Goal: Information Seeking & Learning: Check status

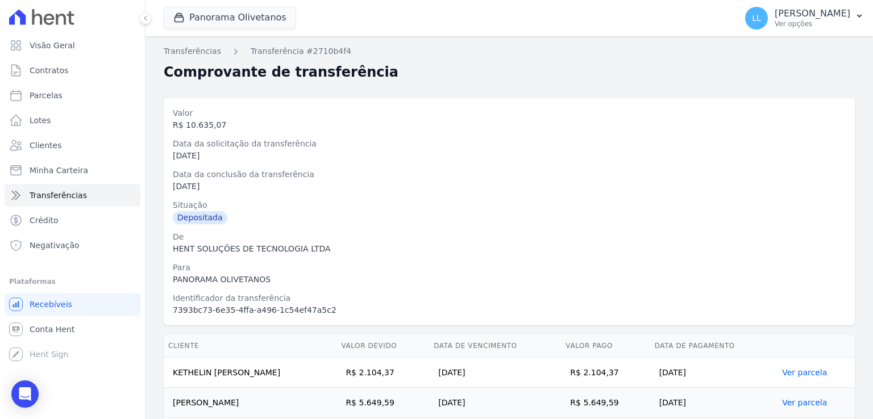
click at [377, 144] on div "Data da solicitação da transferência" at bounding box center [509, 144] width 673 height 12
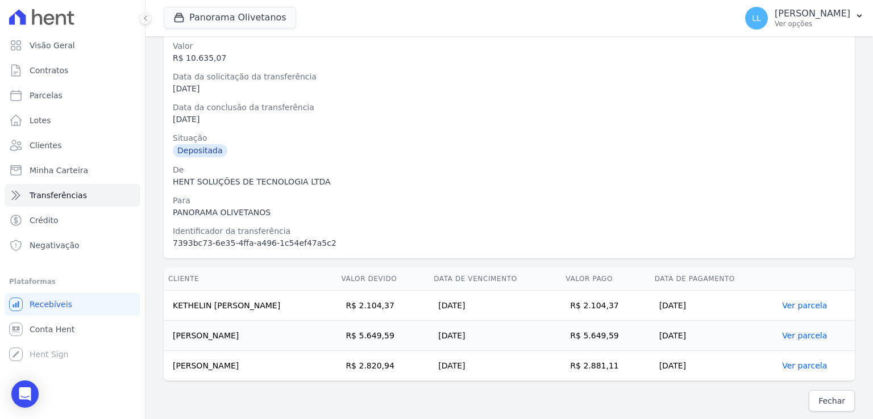
scroll to position [68, 0]
click at [322, 176] on div "HENT SOLUÇÕES DE TECNOLOGIA LTDA" at bounding box center [509, 181] width 673 height 12
click at [821, 397] on span "Fechar" at bounding box center [831, 399] width 27 height 11
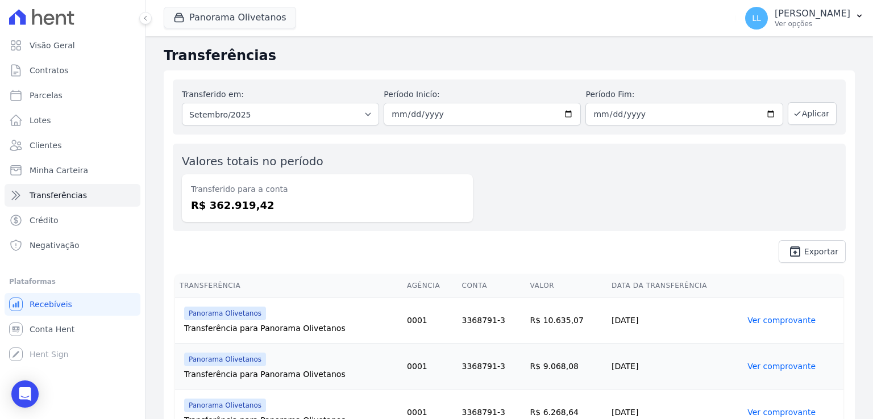
click at [564, 205] on div "Valores totais no período Transferido para a conta R$ 362.919,42" at bounding box center [509, 188] width 673 height 88
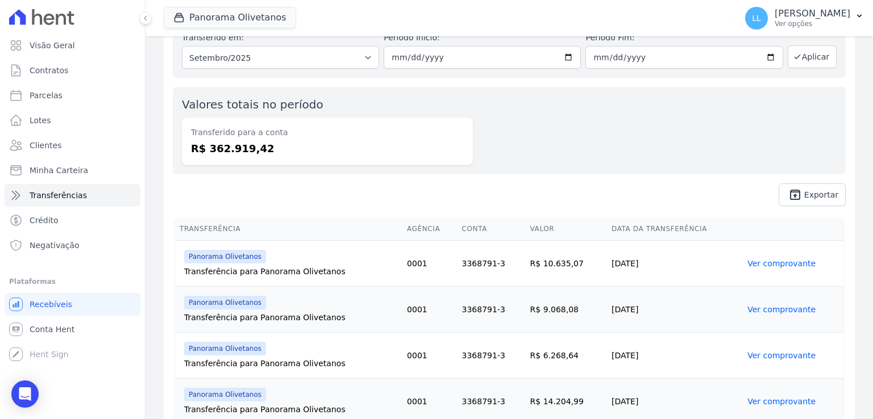
click at [787, 307] on link "Ver comprovante" at bounding box center [781, 309] width 68 height 9
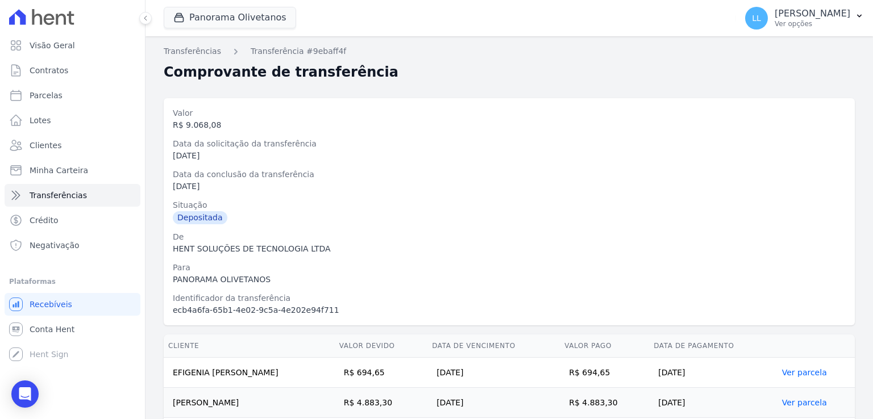
click at [427, 211] on div "Depositada" at bounding box center [509, 217] width 673 height 13
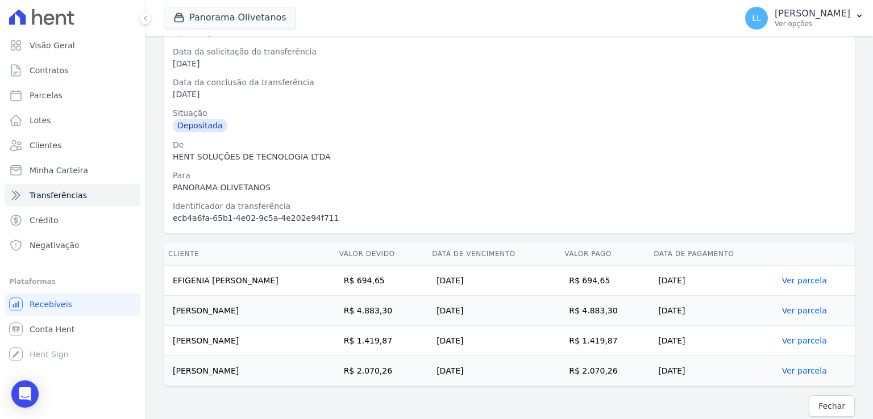
scroll to position [98, 0]
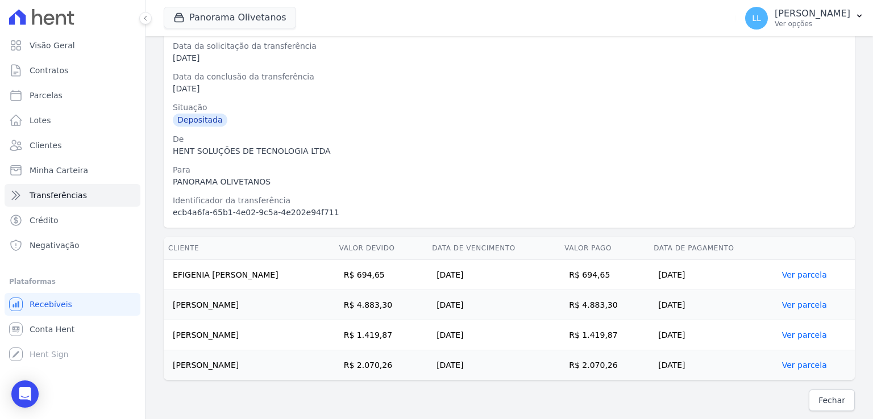
click at [581, 400] on div "Fechar" at bounding box center [509, 401] width 691 height 22
click at [818, 402] on span "Fechar" at bounding box center [831, 400] width 27 height 11
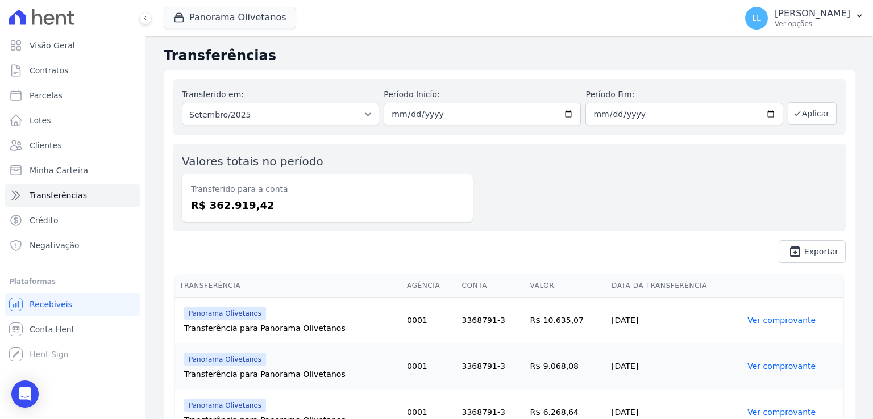
scroll to position [57, 0]
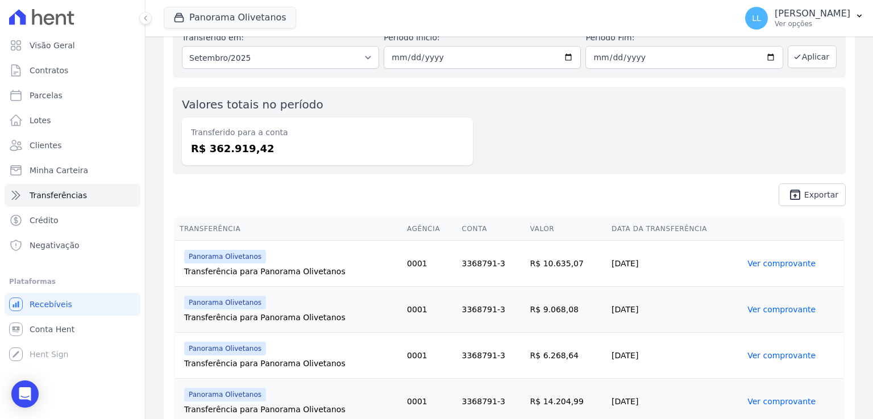
click at [760, 355] on link "Ver comprovante" at bounding box center [781, 355] width 68 height 9
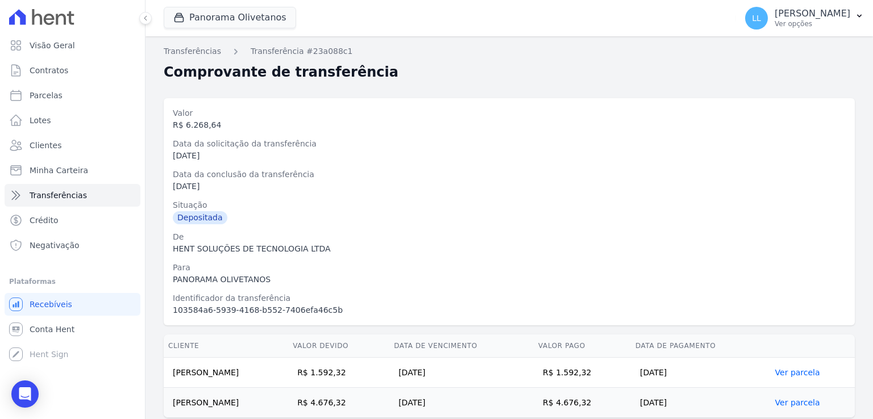
scroll to position [38, 0]
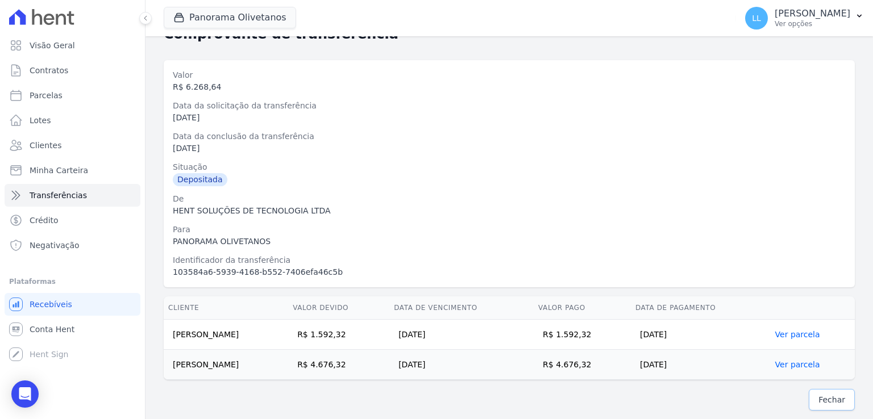
click at [834, 396] on span "Fechar" at bounding box center [831, 399] width 27 height 11
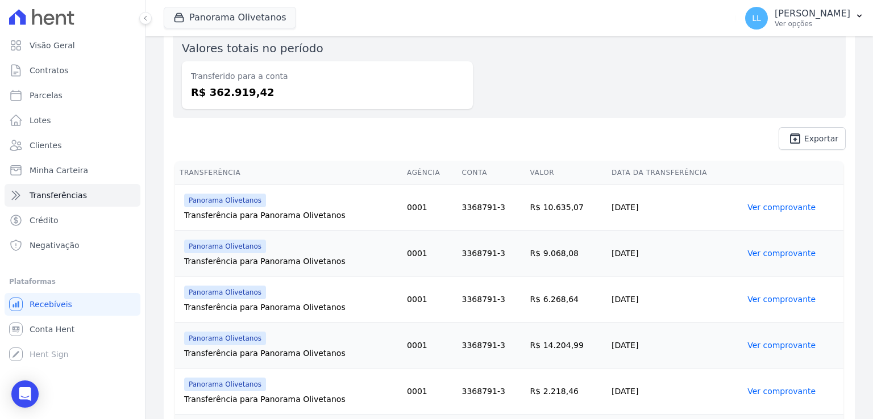
scroll to position [114, 0]
click at [771, 344] on link "Ver comprovante" at bounding box center [781, 344] width 68 height 9
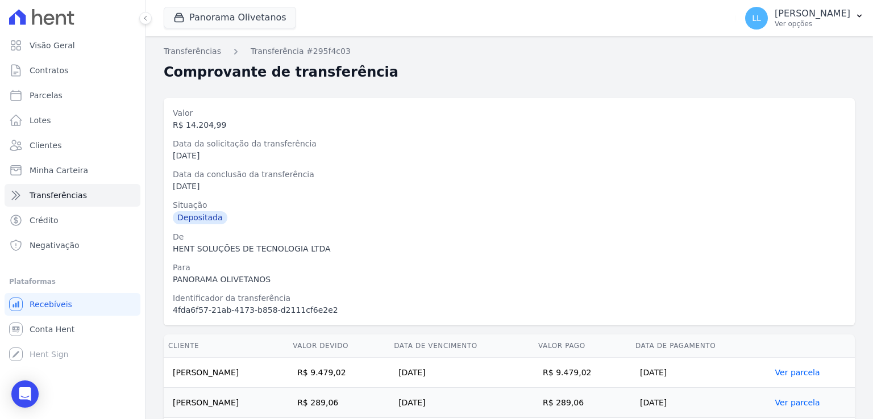
click at [359, 244] on div "HENT SOLUÇÕES DE TECNOLOGIA LTDA" at bounding box center [509, 249] width 673 height 12
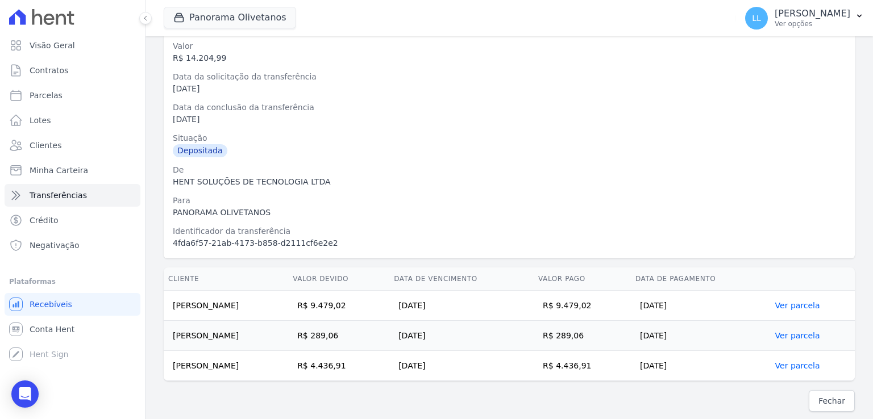
scroll to position [68, 0]
click at [764, 267] on th "Data de Pagamento" at bounding box center [701, 278] width 140 height 23
click at [834, 398] on span "Fechar" at bounding box center [831, 399] width 27 height 11
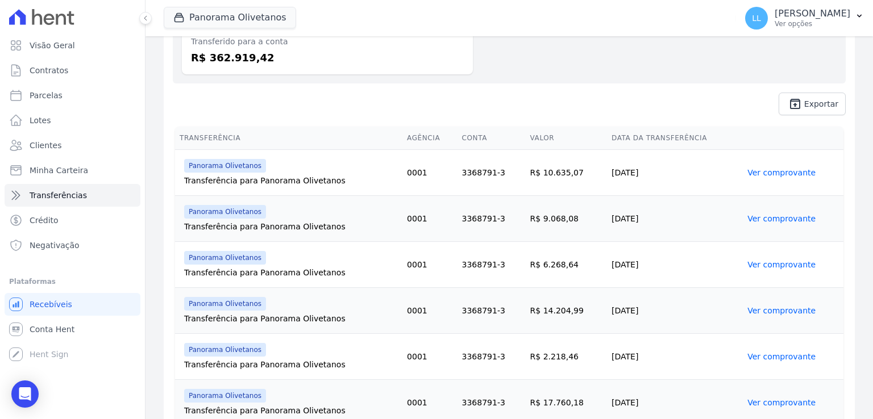
scroll to position [170, 0]
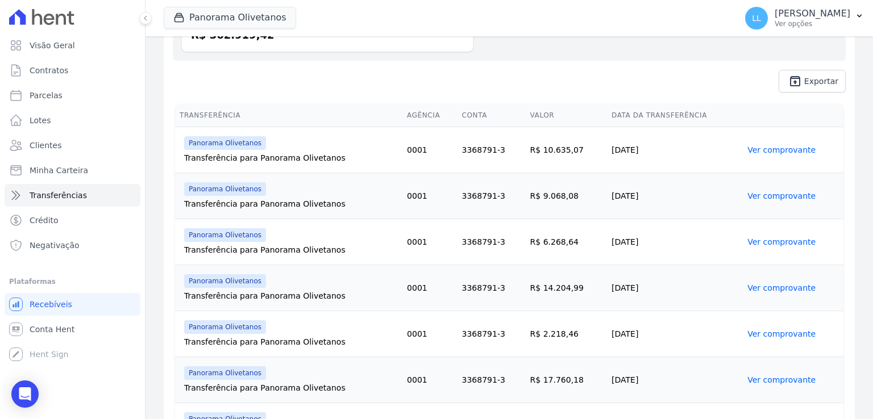
drag, startPoint x: 604, startPoint y: 341, endPoint x: 644, endPoint y: 340, distance: 40.9
click at [644, 340] on td "[DATE]" at bounding box center [675, 334] width 136 height 46
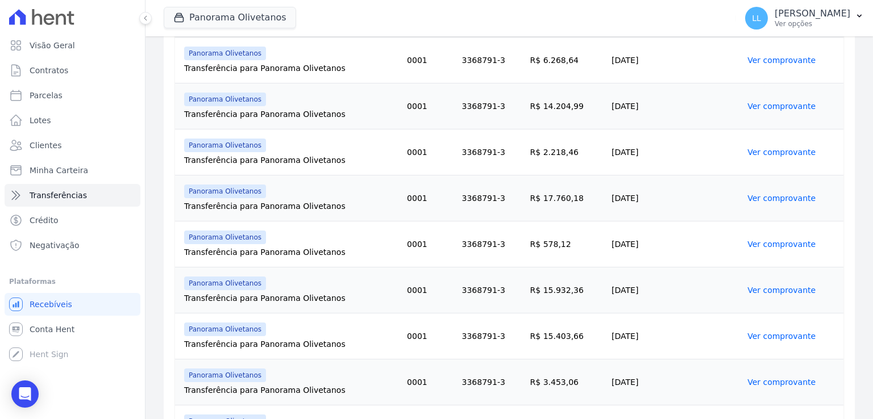
scroll to position [398, 0]
click at [752, 105] on link "Ver comprovante" at bounding box center [781, 106] width 68 height 9
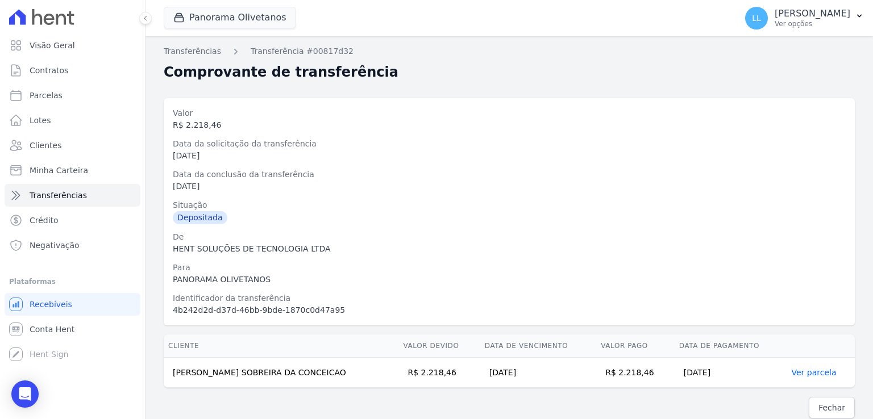
scroll to position [8, 0]
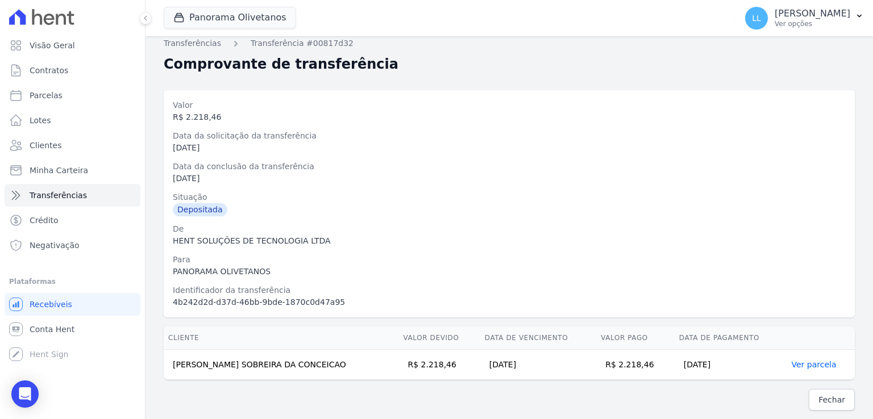
click at [509, 281] on div "Valor R$ 2.218,46 Data da solicitação da transferência [DATE] Data da conclusão…" at bounding box center [509, 203] width 673 height 209
click at [818, 396] on span "Fechar" at bounding box center [831, 399] width 27 height 11
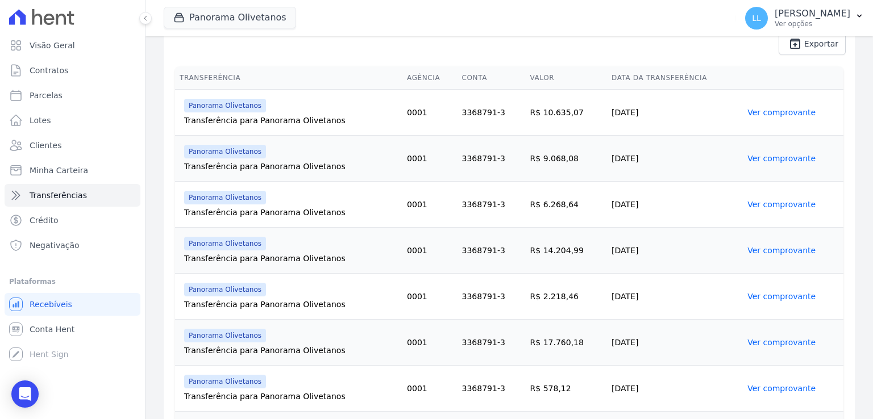
scroll to position [227, 0]
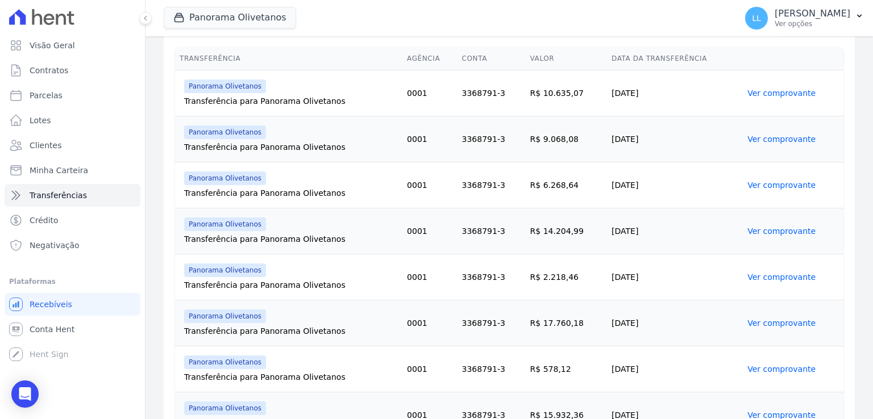
click at [609, 328] on td "[DATE]" at bounding box center [675, 324] width 136 height 46
drag, startPoint x: 762, startPoint y: 326, endPoint x: 701, endPoint y: 313, distance: 62.1
click at [762, 326] on link "Ver comprovante" at bounding box center [781, 323] width 68 height 9
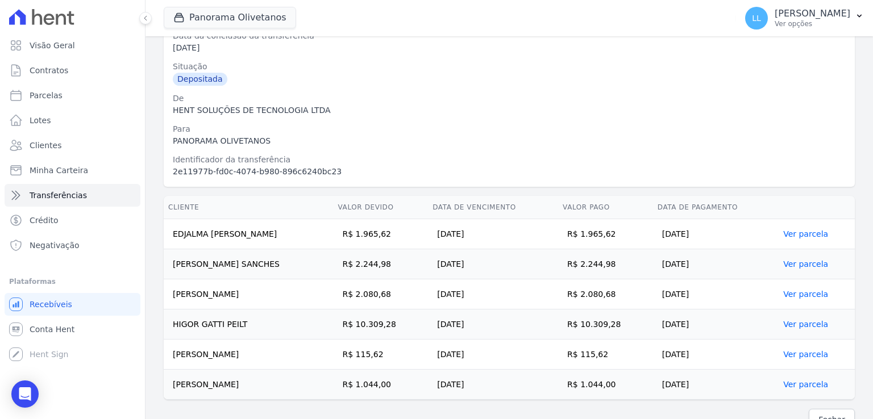
scroll to position [158, 0]
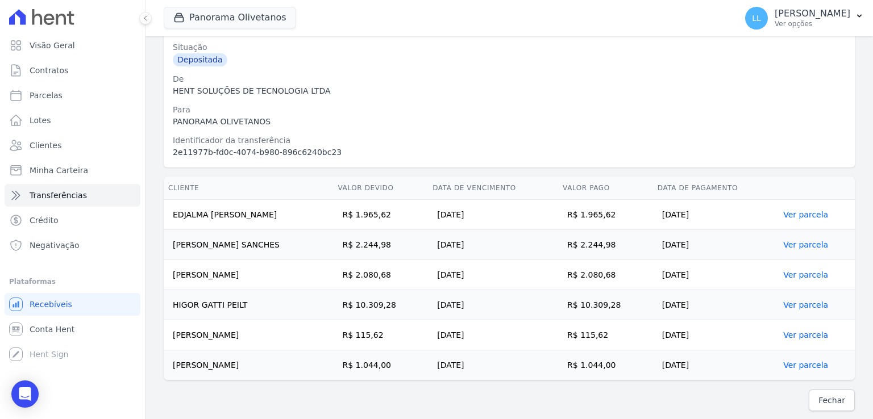
click at [600, 125] on div "PANORAMA OLIVETANOS" at bounding box center [509, 122] width 673 height 12
click at [834, 401] on span "Fechar" at bounding box center [831, 400] width 27 height 11
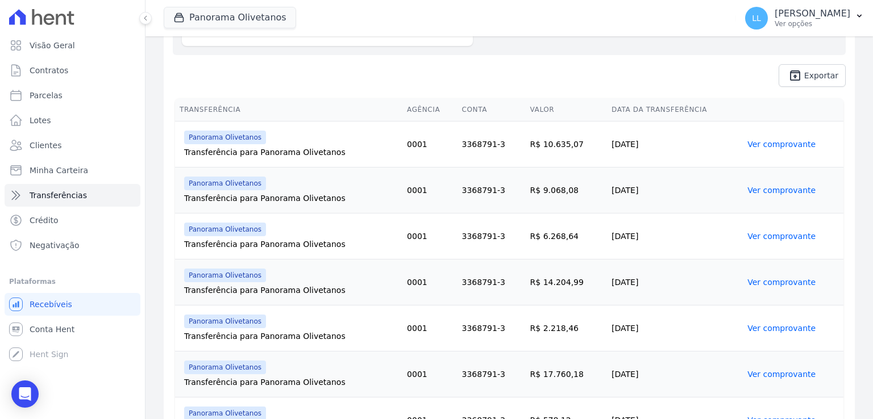
scroll to position [284, 0]
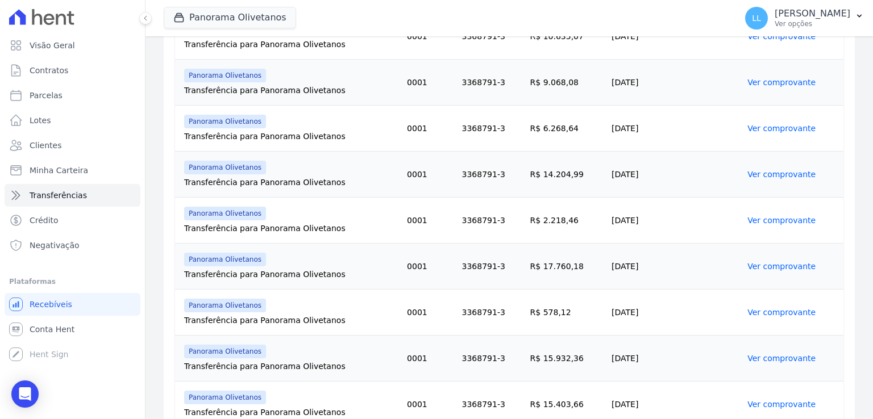
click at [762, 313] on link "Ver comprovante" at bounding box center [781, 312] width 68 height 9
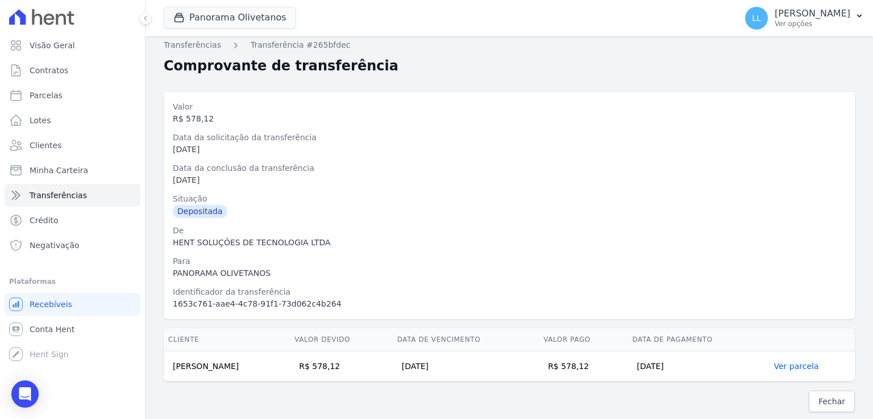
scroll to position [8, 0]
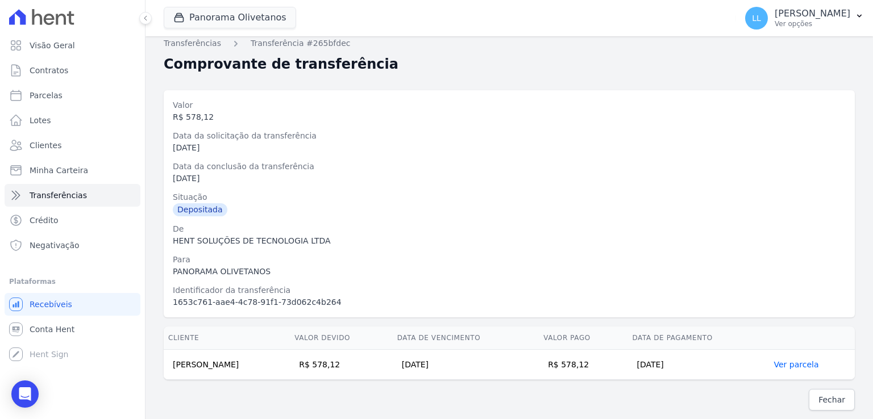
click at [491, 287] on div "Identificador da transferência" at bounding box center [509, 291] width 673 height 12
click at [821, 396] on span "Fechar" at bounding box center [831, 399] width 27 height 11
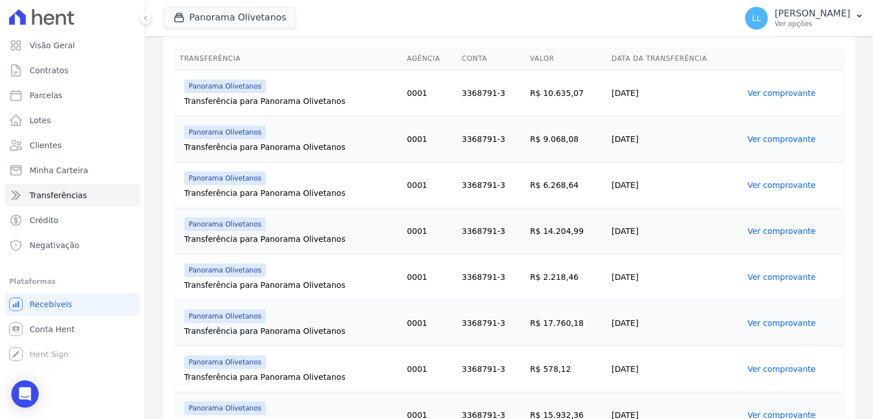
scroll to position [284, 0]
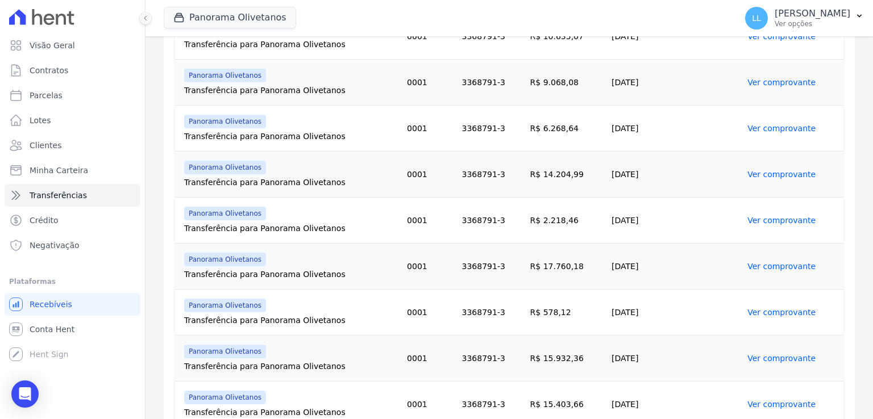
drag, startPoint x: 575, startPoint y: 357, endPoint x: 523, endPoint y: 355, distance: 51.8
click at [526, 355] on td "R$ 15.932,36" at bounding box center [566, 359] width 81 height 46
click at [768, 357] on link "Ver comprovante" at bounding box center [781, 358] width 68 height 9
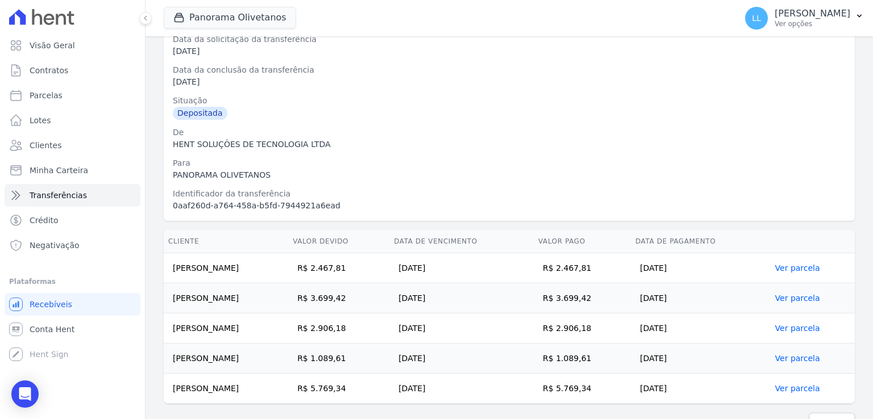
scroll to position [128, 0]
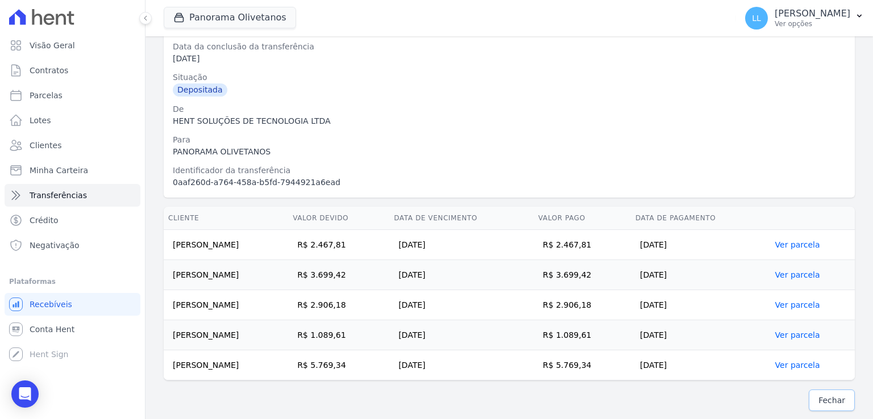
click at [818, 401] on span "Fechar" at bounding box center [831, 400] width 27 height 11
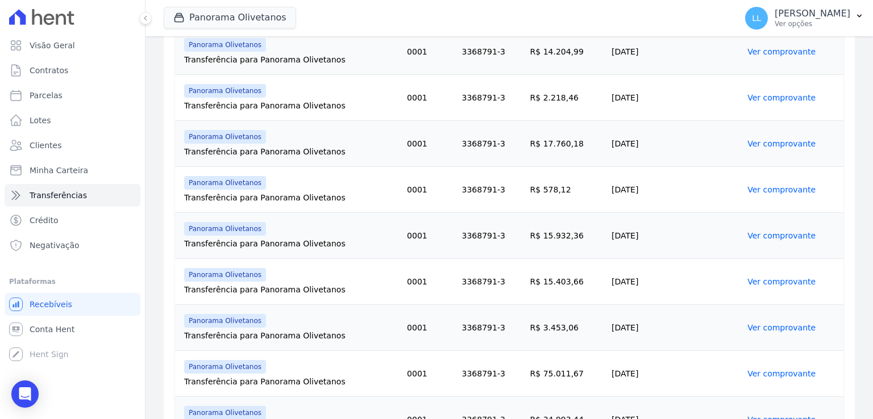
scroll to position [455, 0]
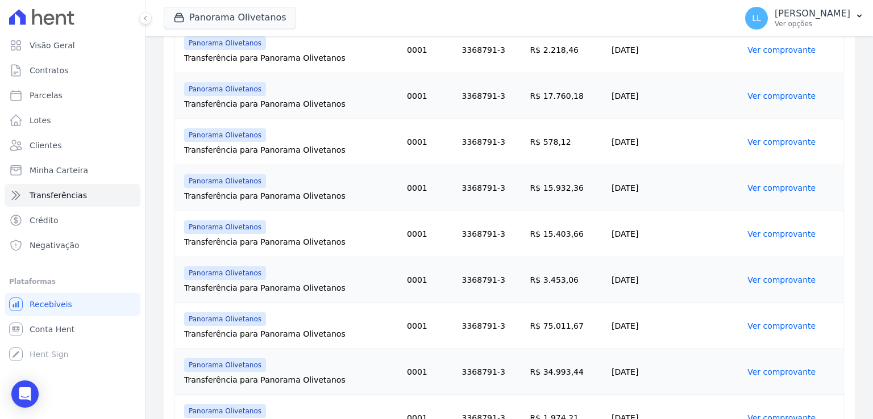
drag, startPoint x: 530, startPoint y: 232, endPoint x: 722, endPoint y: 234, distance: 191.5
click at [709, 232] on tr "Panorama Olivetanos Transferência para Panorama Olivetanos 0001 3368791-3 R$ 15…" at bounding box center [509, 234] width 668 height 46
click at [787, 235] on link "Ver comprovante" at bounding box center [781, 234] width 68 height 9
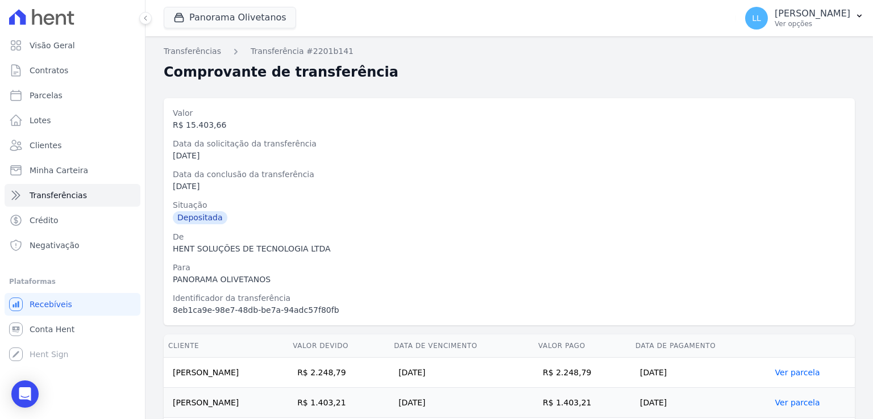
click at [463, 221] on div "Depositada" at bounding box center [509, 217] width 673 height 13
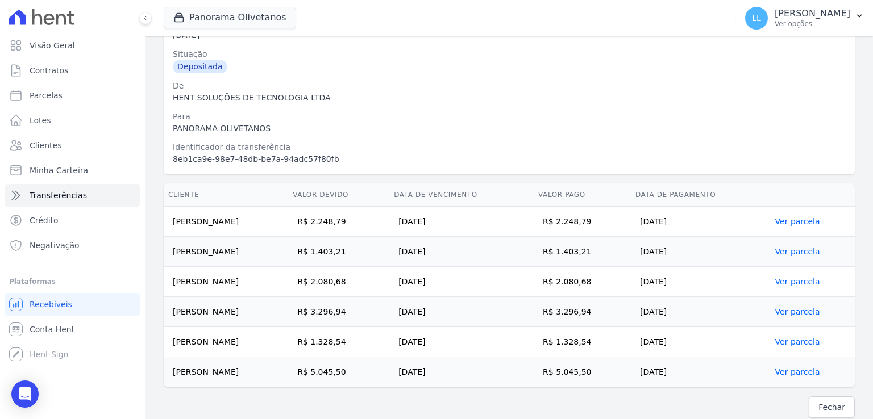
scroll to position [158, 0]
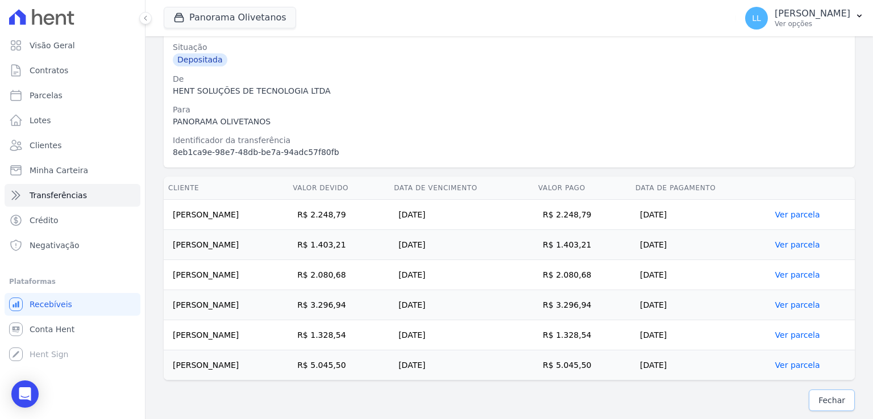
click at [826, 396] on span "Fechar" at bounding box center [831, 400] width 27 height 11
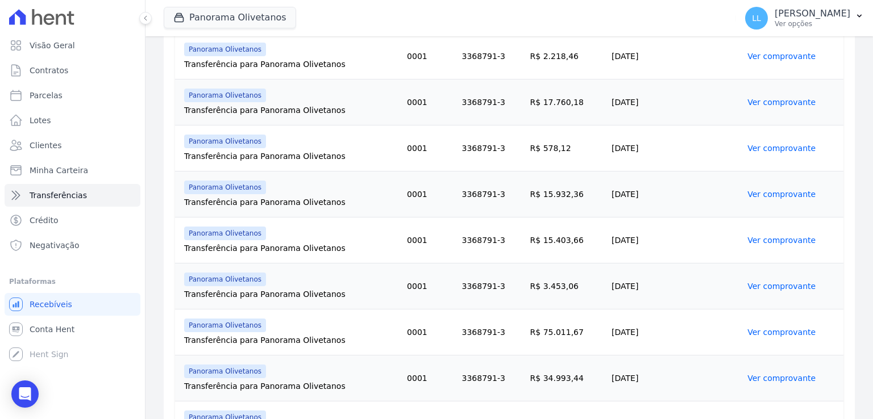
scroll to position [455, 0]
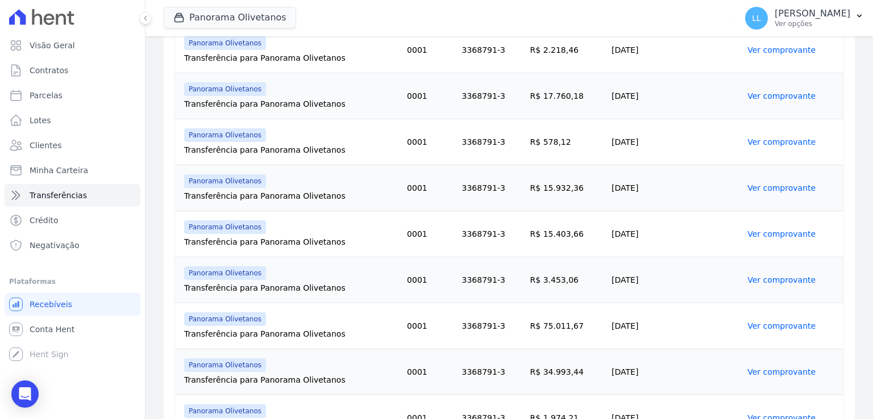
drag, startPoint x: 565, startPoint y: 280, endPoint x: 525, endPoint y: 280, distance: 39.8
click at [526, 280] on td "R$ 3.453,06" at bounding box center [566, 280] width 81 height 46
click at [780, 280] on link "Ver comprovante" at bounding box center [781, 280] width 68 height 9
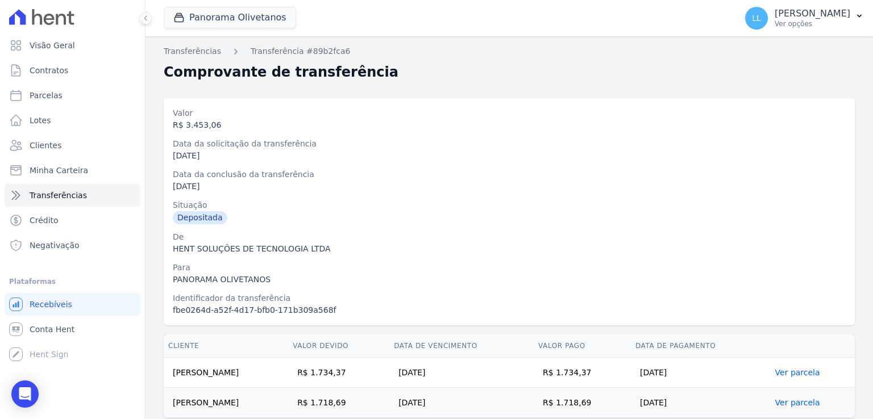
scroll to position [38, 0]
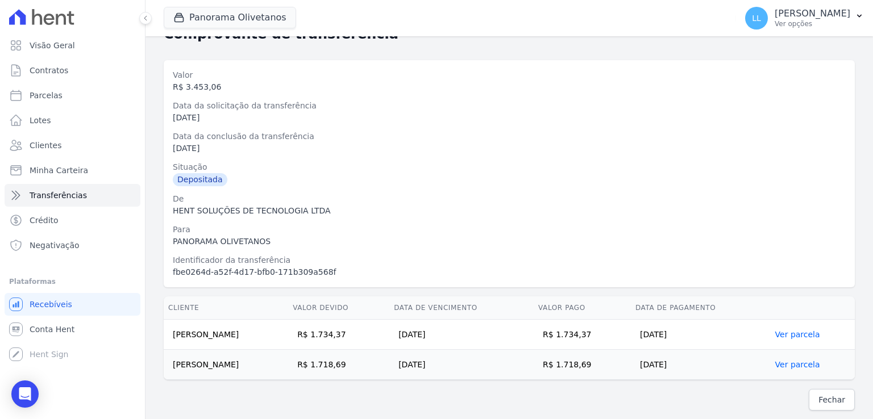
click at [553, 260] on div "Identificador da transferência" at bounding box center [509, 261] width 673 height 12
click at [818, 400] on span "Fechar" at bounding box center [831, 399] width 27 height 11
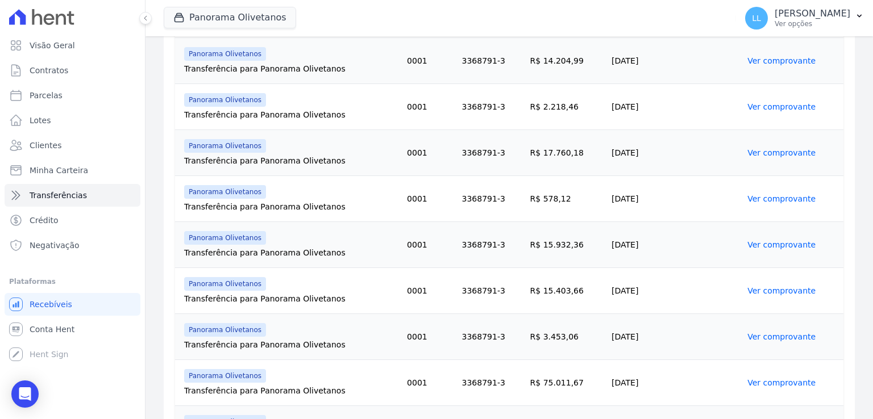
scroll to position [455, 0]
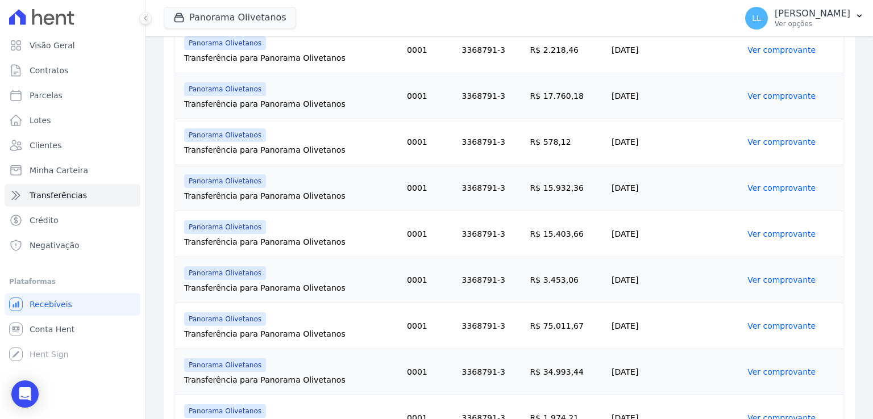
drag, startPoint x: 534, startPoint y: 326, endPoint x: 576, endPoint y: 330, distance: 42.3
click at [576, 330] on td "R$ 75.011,67" at bounding box center [566, 326] width 81 height 46
click at [751, 322] on link "Ver comprovante" at bounding box center [781, 326] width 68 height 9
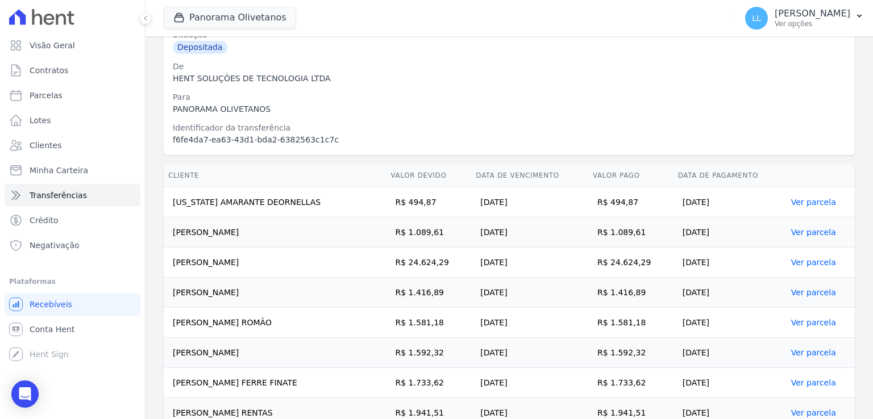
scroll to position [114, 0]
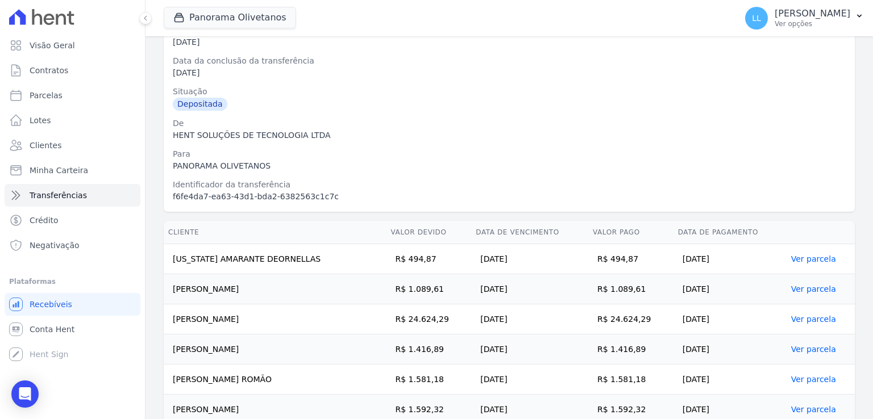
drag, startPoint x: 592, startPoint y: 315, endPoint x: 651, endPoint y: 314, distance: 59.1
click at [651, 314] on tr "[PERSON_NAME] R$ 24.624,29 [DATE] R$ 24.624,29 [DATE] Ver parcela" at bounding box center [509, 320] width 691 height 30
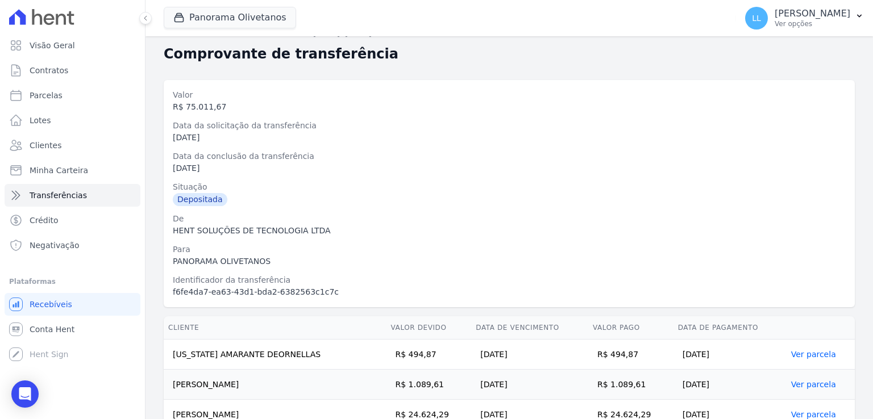
scroll to position [16, 0]
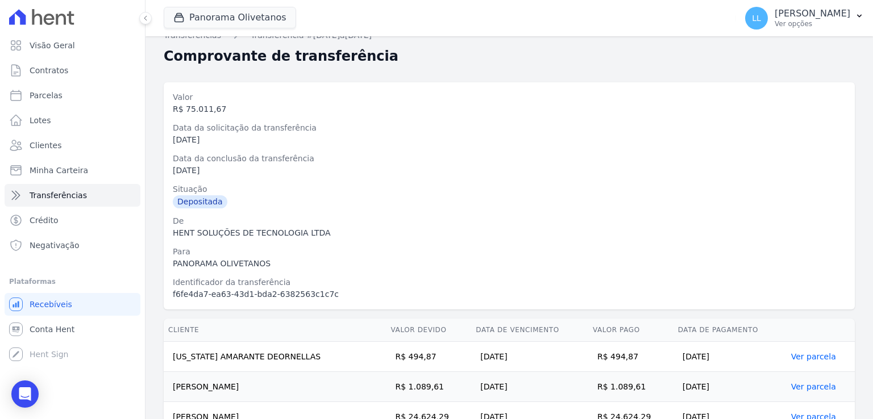
click at [450, 209] on div "Valor R$ 75.011,67 Data da solicitação da transferência [DATE] Data da conclusã…" at bounding box center [509, 196] width 673 height 209
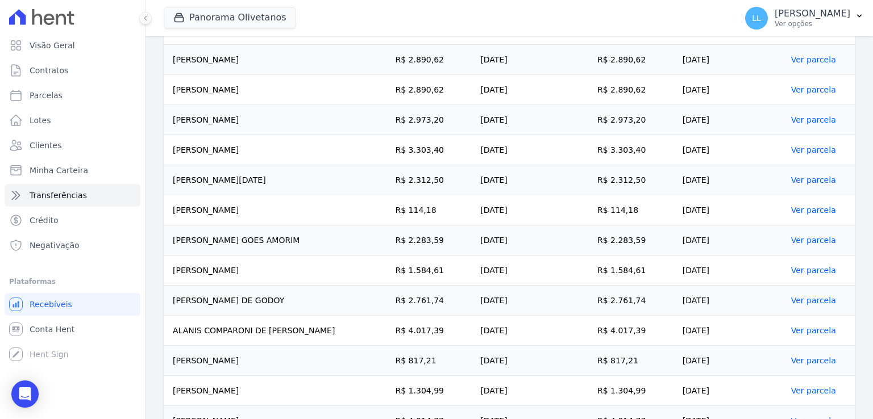
scroll to position [698, 0]
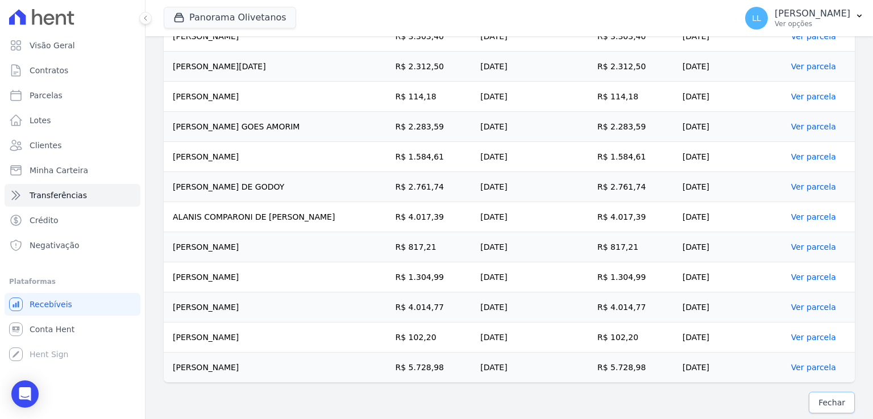
click at [821, 397] on span "Fechar" at bounding box center [831, 402] width 27 height 11
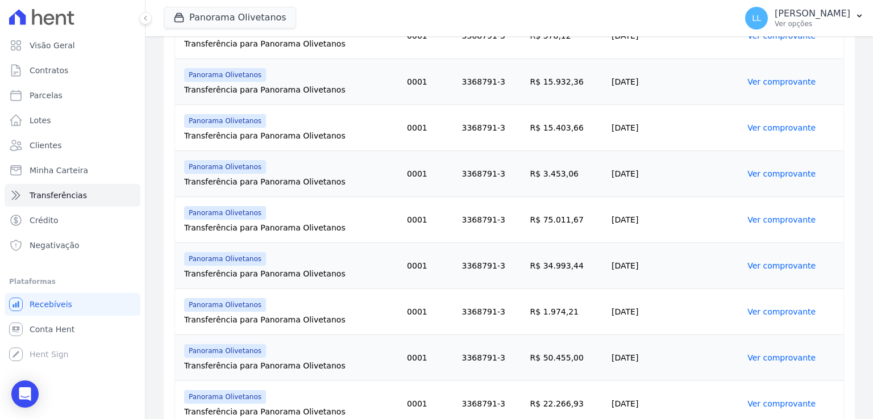
scroll to position [568, 0]
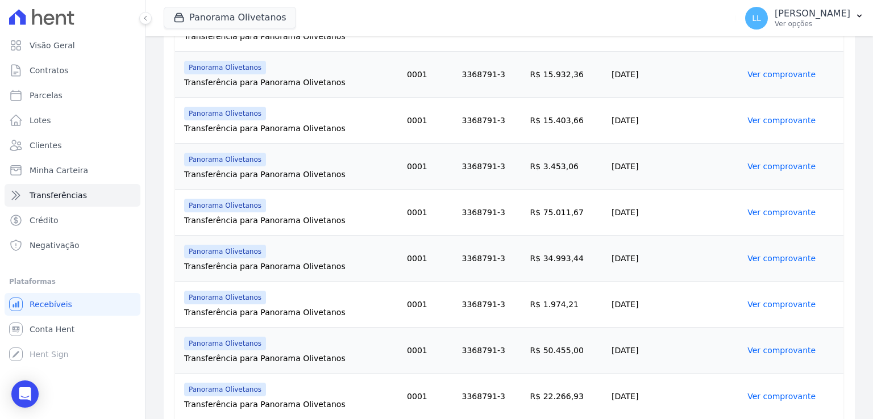
drag, startPoint x: 612, startPoint y: 259, endPoint x: 654, endPoint y: 256, distance: 41.6
click at [654, 256] on td "[DATE]" at bounding box center [675, 259] width 136 height 46
click at [760, 256] on link "Ver comprovante" at bounding box center [781, 258] width 68 height 9
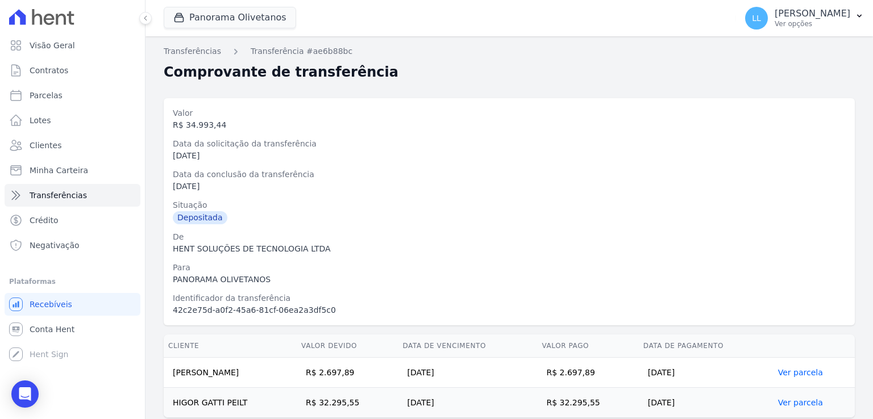
click at [453, 228] on div "Valor R$ 34.993,44 Data da solicitação da transferência [DATE] Data da conclusã…" at bounding box center [509, 211] width 673 height 209
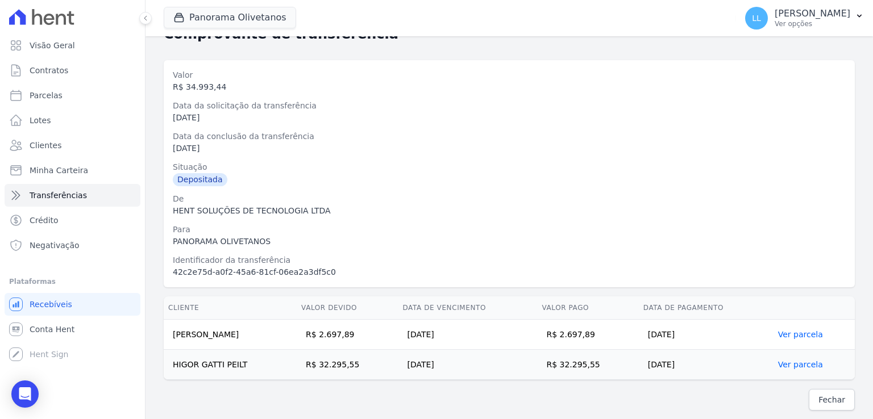
click at [581, 265] on div "Identificador da transferência" at bounding box center [509, 261] width 673 height 12
click at [818, 399] on span "Fechar" at bounding box center [831, 399] width 27 height 11
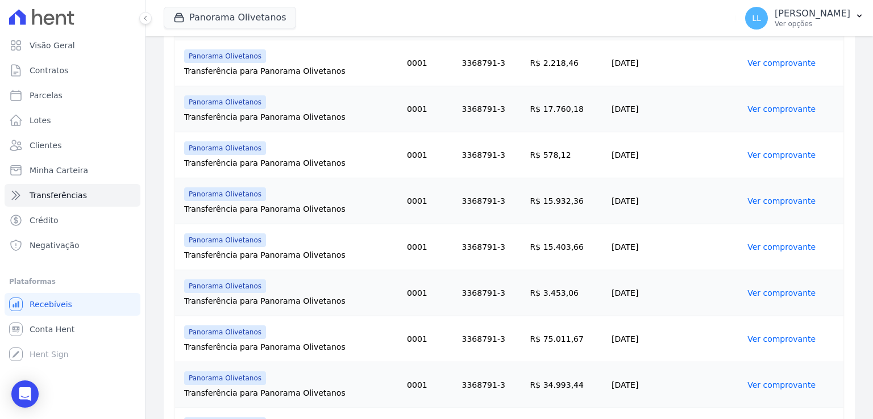
scroll to position [511, 0]
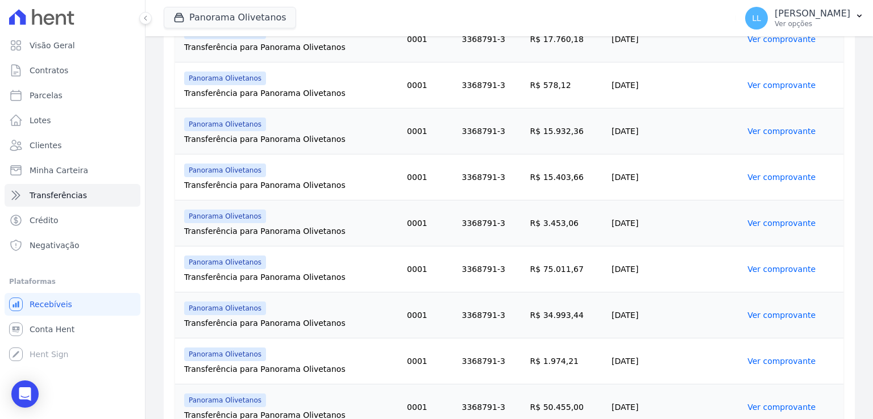
click at [748, 359] on link "Ver comprovante" at bounding box center [781, 361] width 68 height 9
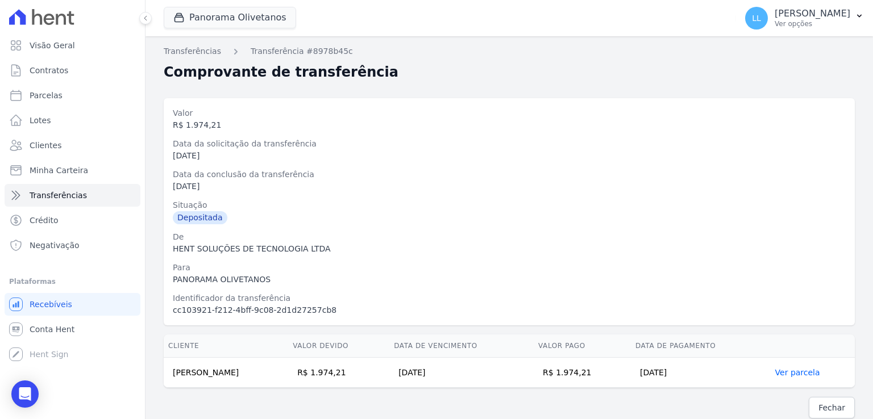
click at [439, 248] on div "HENT SOLUÇÕES DE TECNOLOGIA LTDA" at bounding box center [509, 249] width 673 height 12
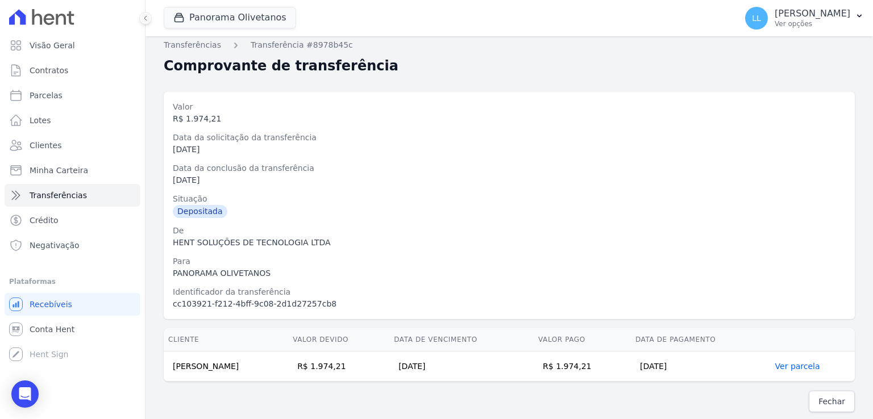
scroll to position [8, 0]
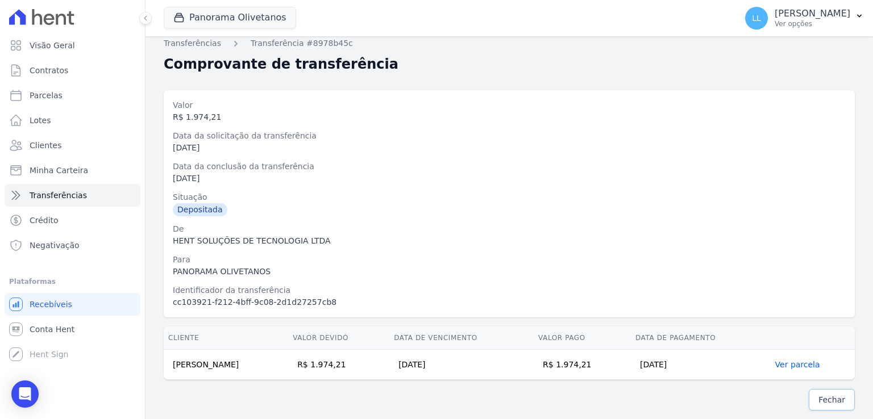
click at [824, 401] on span "Fechar" at bounding box center [831, 399] width 27 height 11
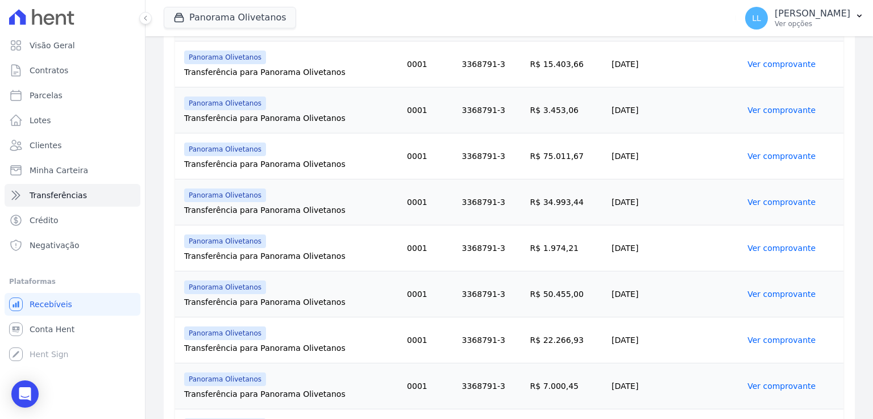
scroll to position [625, 0]
click at [552, 294] on td "R$ 50.455,00" at bounding box center [566, 294] width 81 height 46
click at [754, 294] on link "Ver comprovante" at bounding box center [781, 293] width 68 height 9
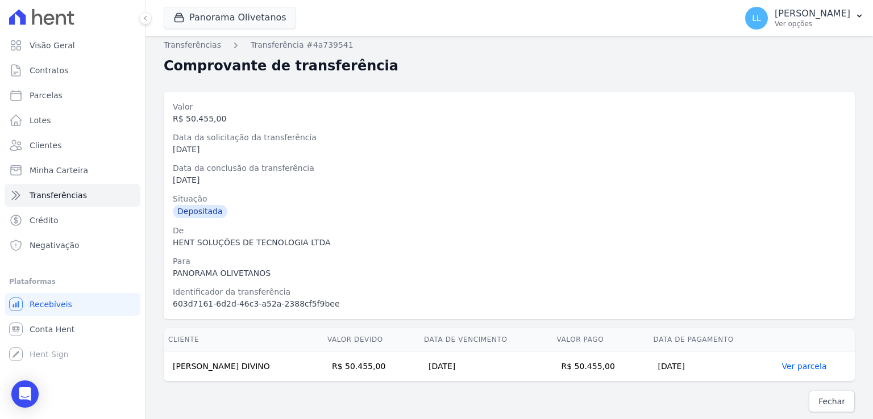
scroll to position [8, 0]
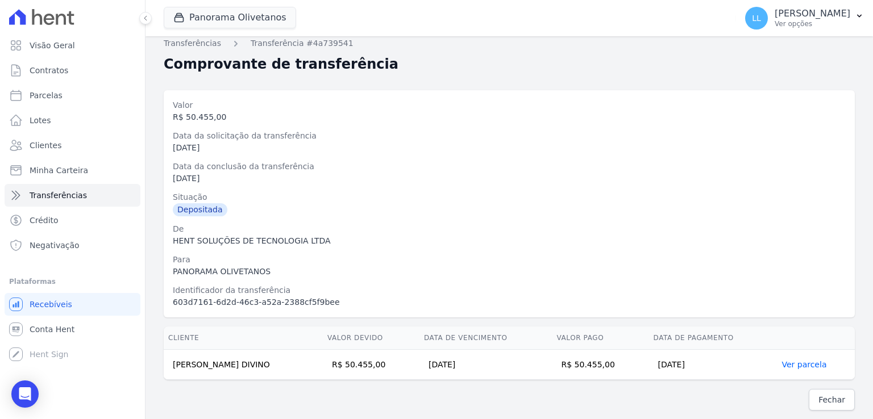
click at [389, 261] on div "Para" at bounding box center [509, 260] width 673 height 12
click at [818, 399] on span "Fechar" at bounding box center [831, 399] width 27 height 11
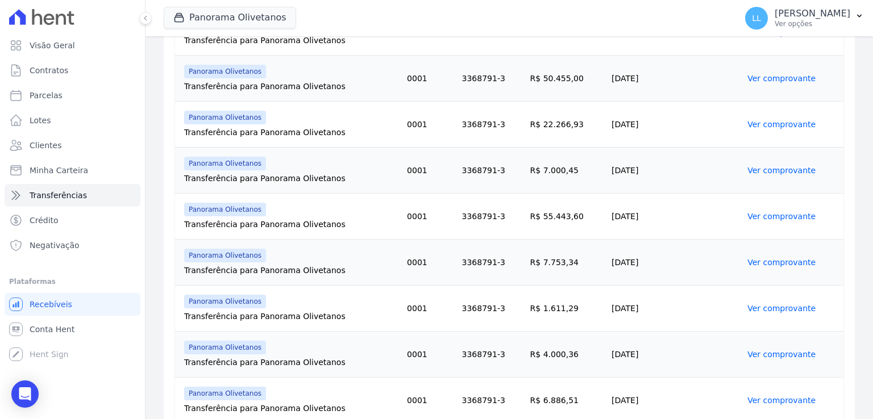
scroll to position [823, 0]
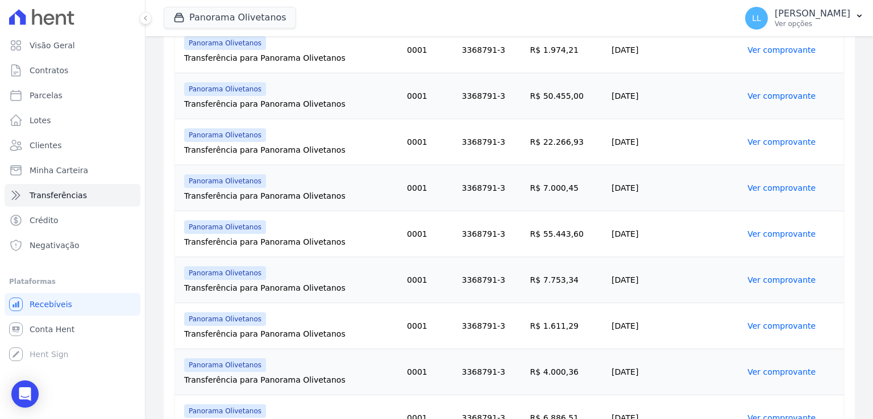
click at [748, 142] on link "Ver comprovante" at bounding box center [781, 142] width 68 height 9
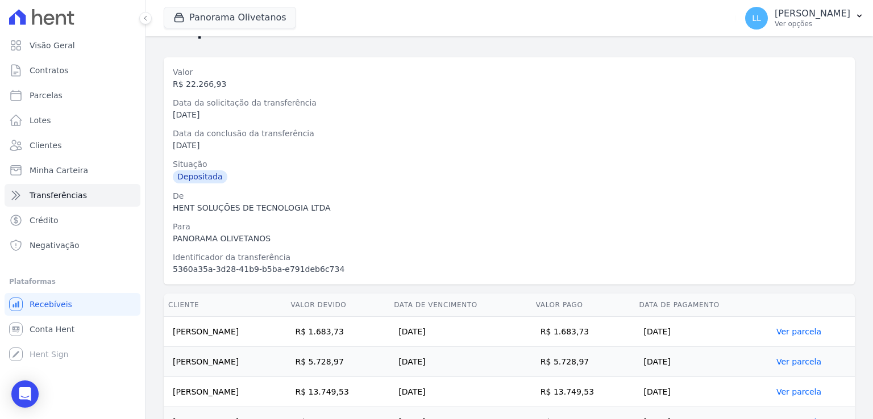
scroll to position [98, 0]
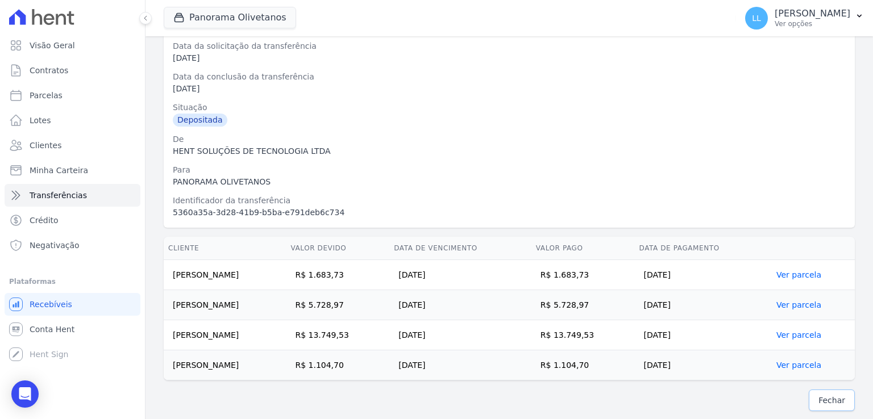
click at [818, 399] on span "Fechar" at bounding box center [831, 400] width 27 height 11
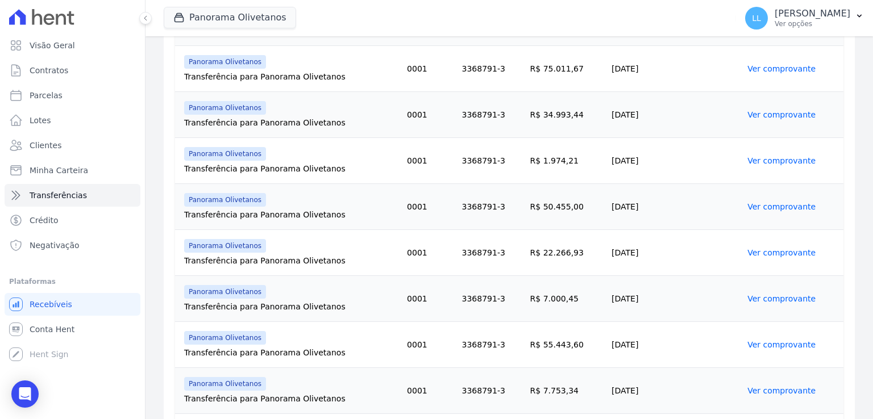
scroll to position [739, 0]
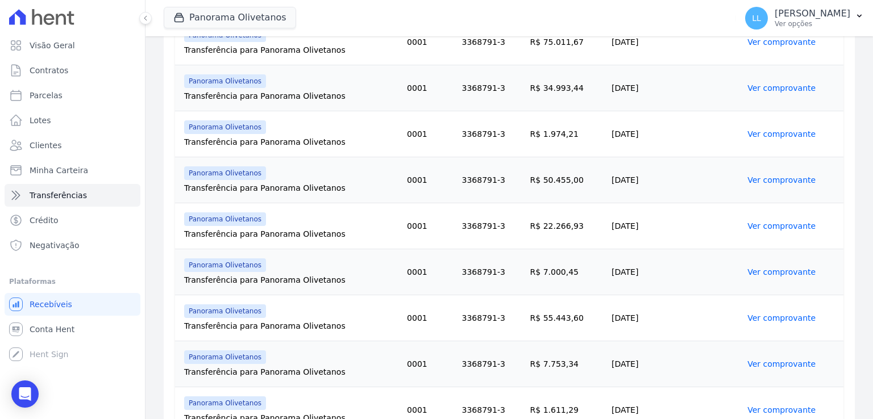
click at [763, 272] on link "Ver comprovante" at bounding box center [781, 272] width 68 height 9
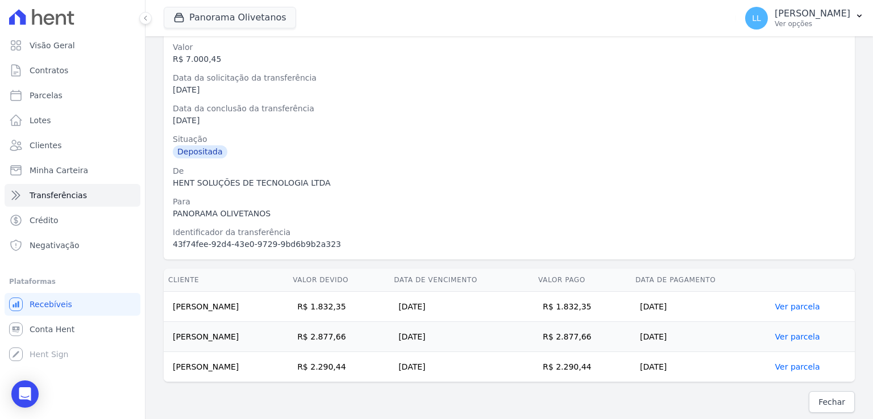
scroll to position [68, 0]
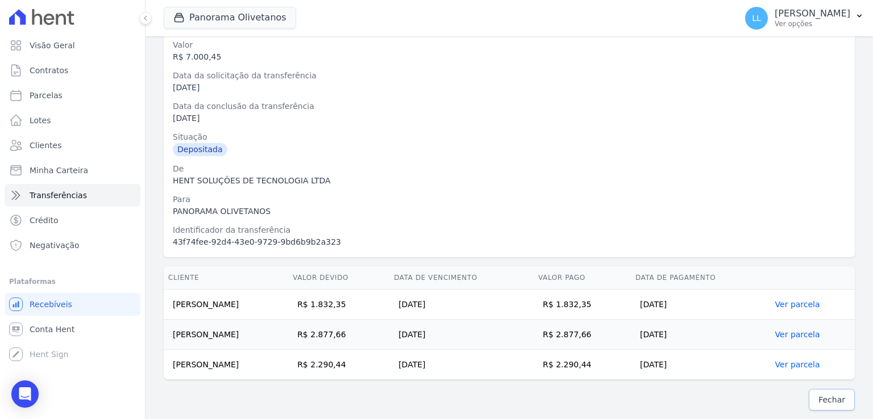
click at [818, 397] on span "Fechar" at bounding box center [831, 399] width 27 height 11
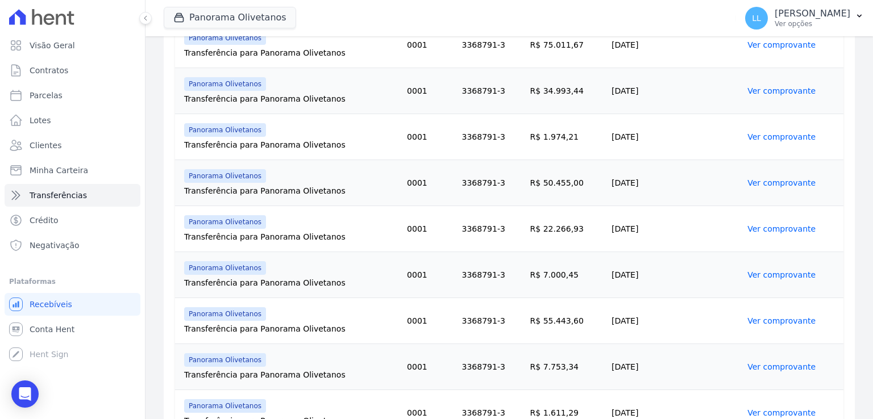
scroll to position [739, 0]
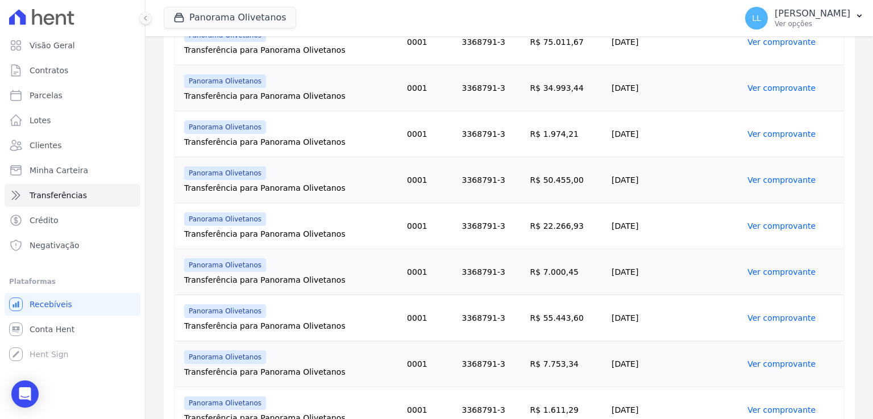
click at [755, 315] on link "Ver comprovante" at bounding box center [781, 318] width 68 height 9
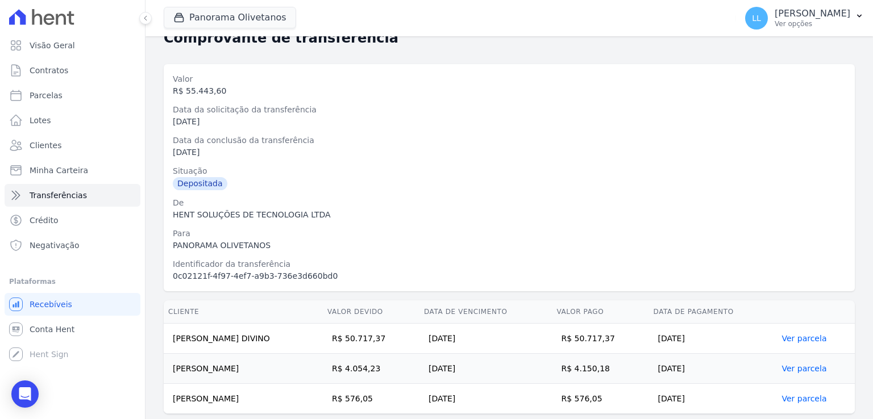
scroll to position [68, 0]
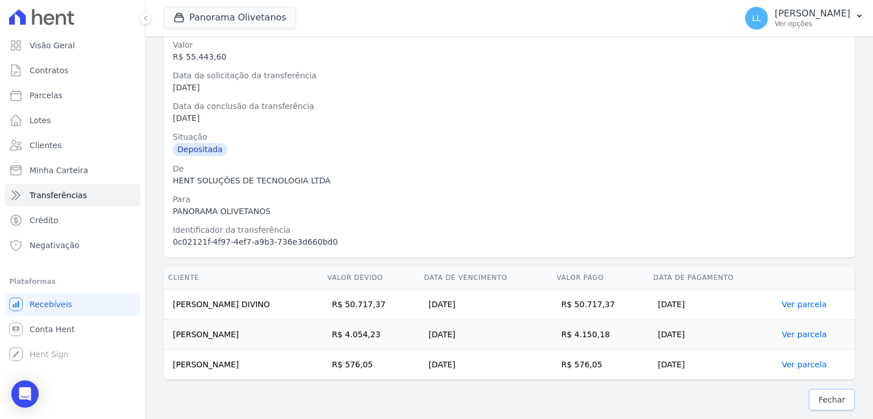
click at [818, 396] on span "Fechar" at bounding box center [831, 399] width 27 height 11
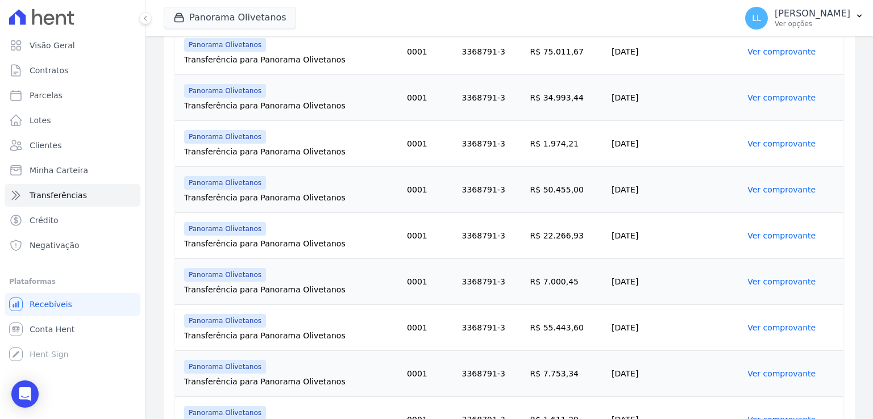
scroll to position [796, 0]
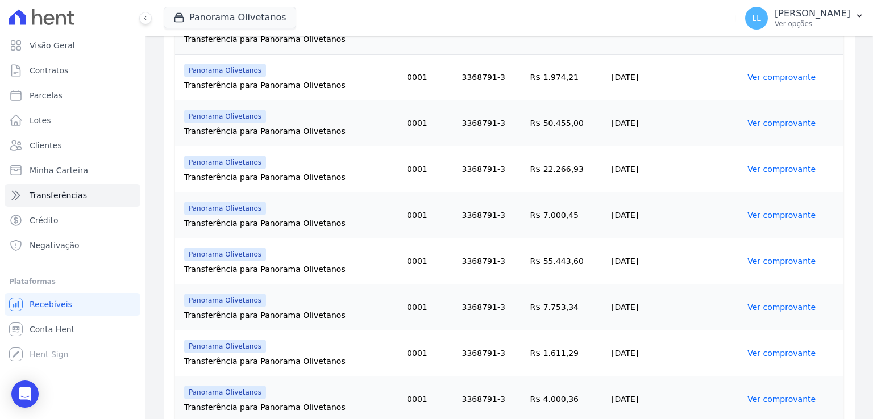
click at [776, 306] on link "Ver comprovante" at bounding box center [781, 307] width 68 height 9
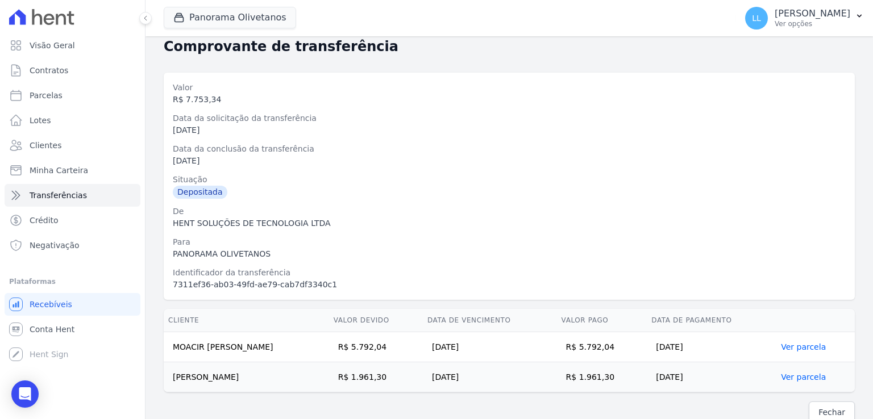
scroll to position [38, 0]
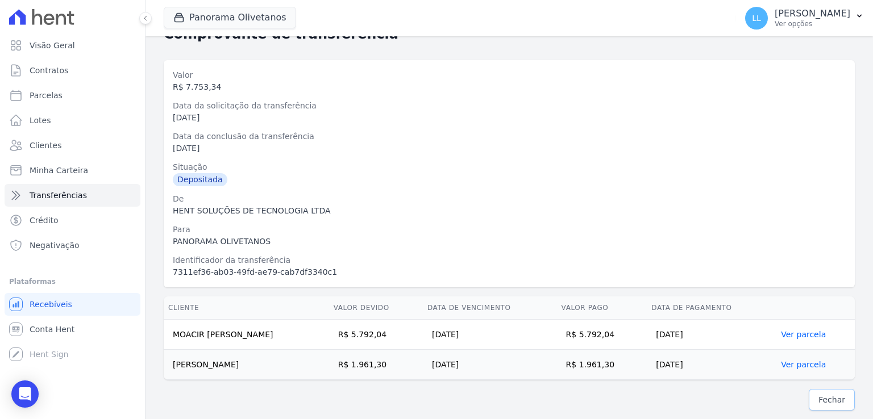
click at [826, 402] on span "Fechar" at bounding box center [831, 399] width 27 height 11
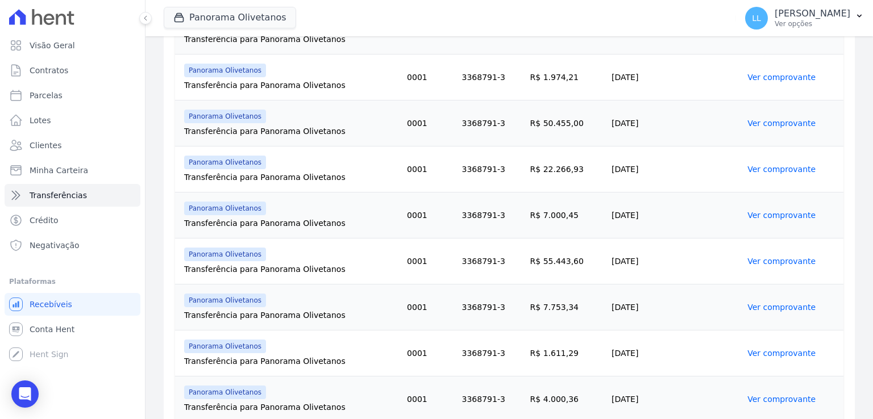
scroll to position [852, 0]
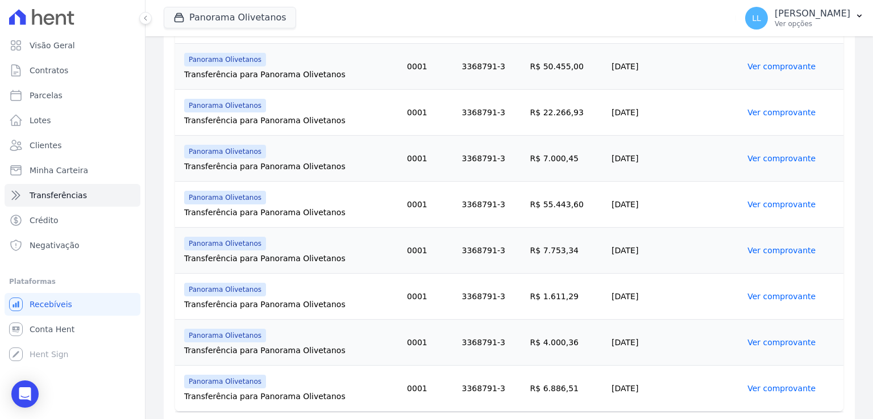
click at [747, 292] on link "Ver comprovante" at bounding box center [781, 296] width 68 height 9
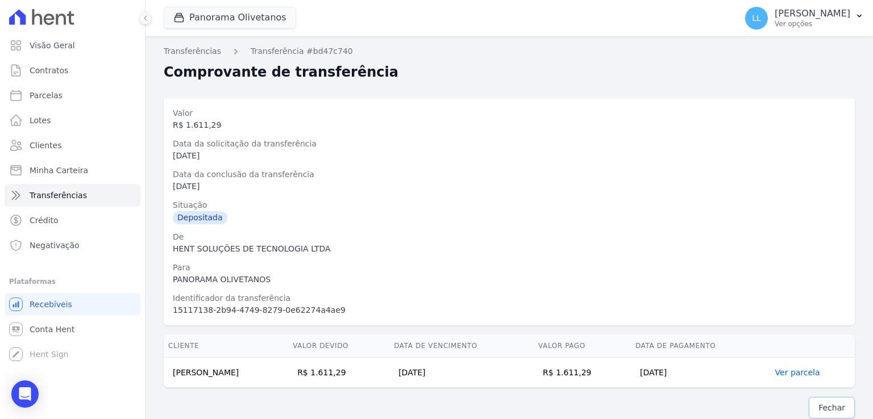
click at [821, 404] on span "Fechar" at bounding box center [831, 407] width 27 height 11
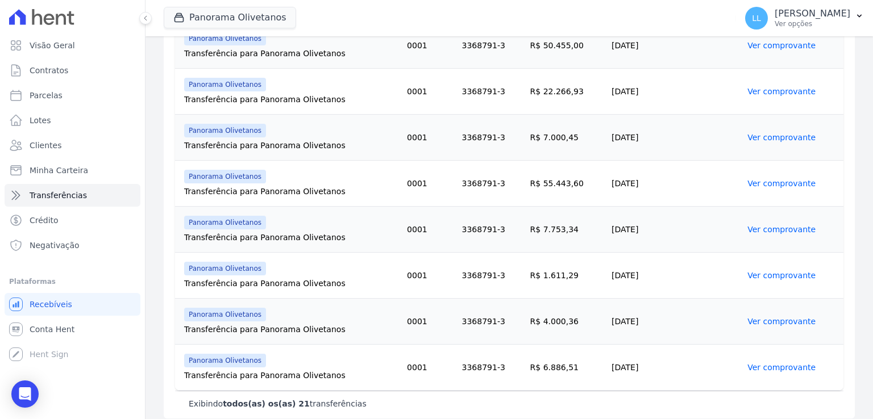
scroll to position [880, 0]
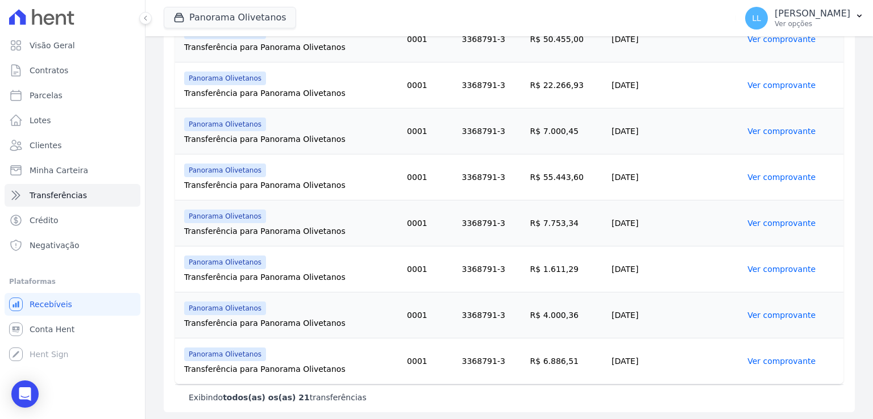
click at [763, 312] on link "Ver comprovante" at bounding box center [781, 315] width 68 height 9
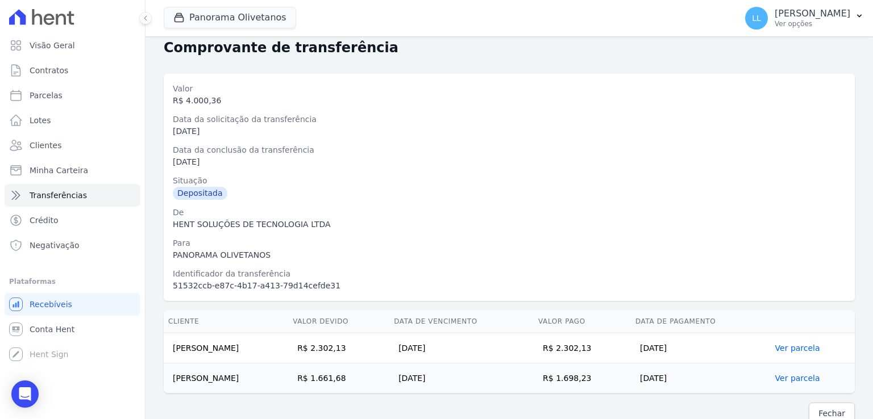
scroll to position [38, 0]
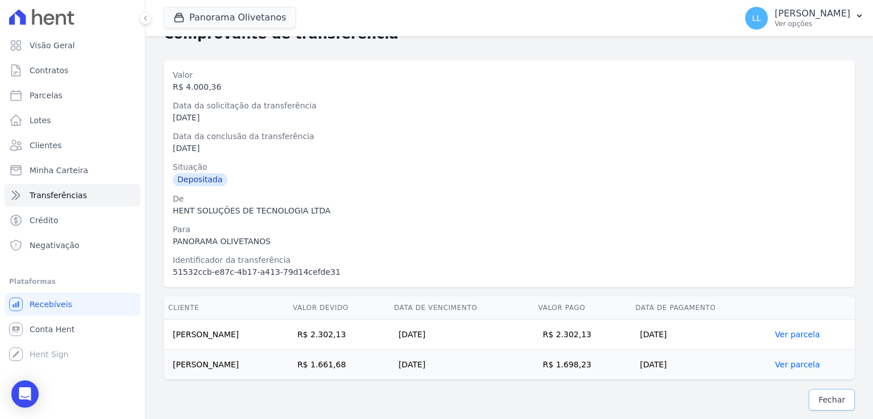
click at [830, 399] on span "Fechar" at bounding box center [831, 399] width 27 height 11
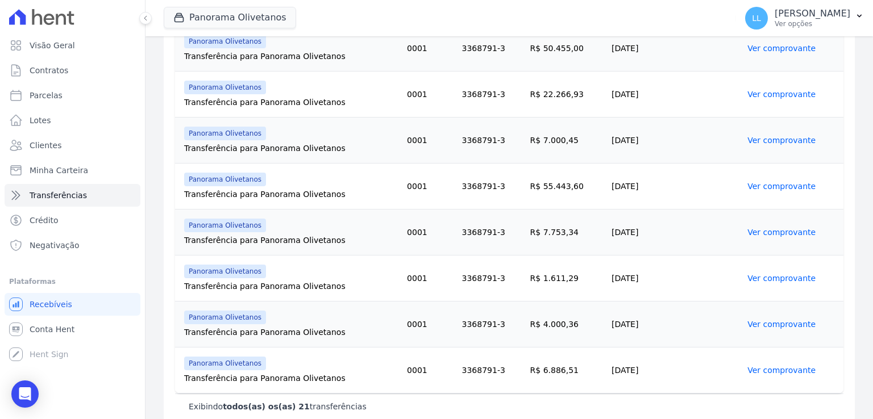
scroll to position [880, 0]
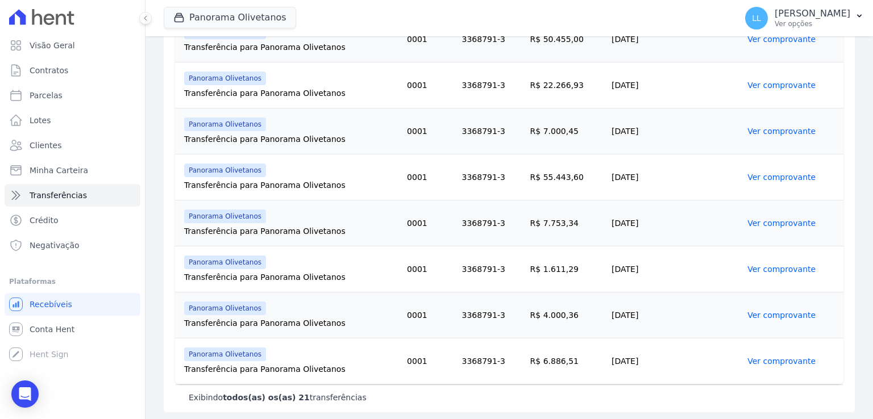
click at [752, 357] on link "Ver comprovante" at bounding box center [781, 361] width 68 height 9
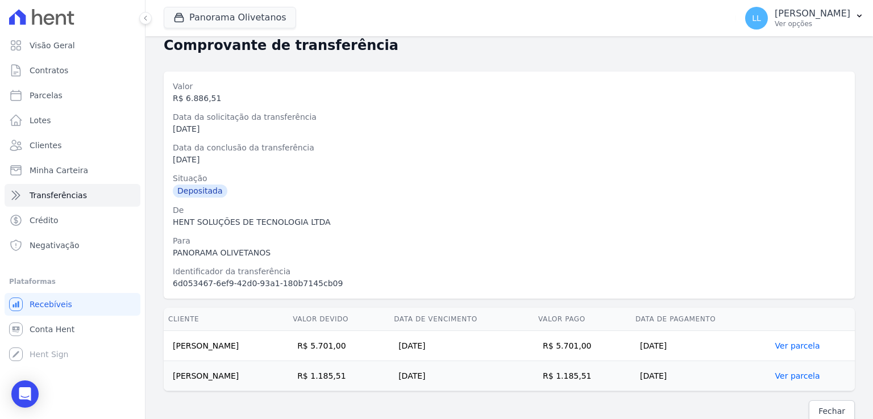
scroll to position [38, 0]
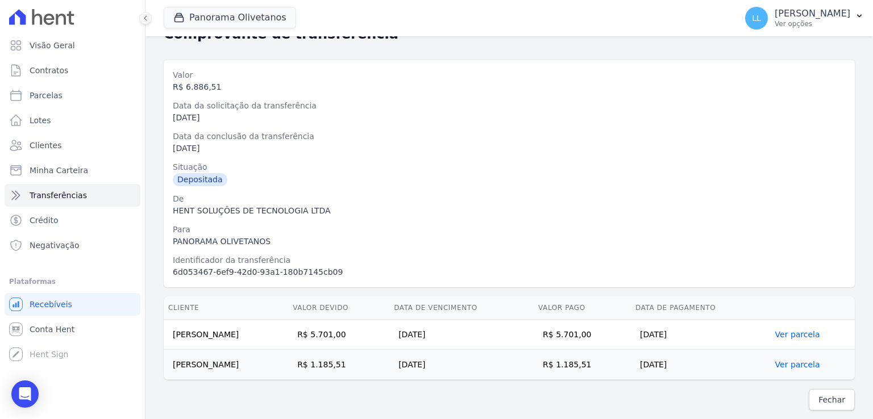
click at [325, 144] on div "[DATE]" at bounding box center [509, 149] width 673 height 12
click at [238, 335] on td "[PERSON_NAME]" at bounding box center [226, 335] width 124 height 30
click at [270, 364] on td "[PERSON_NAME]" at bounding box center [226, 365] width 124 height 30
